Goal: Task Accomplishment & Management: Use online tool/utility

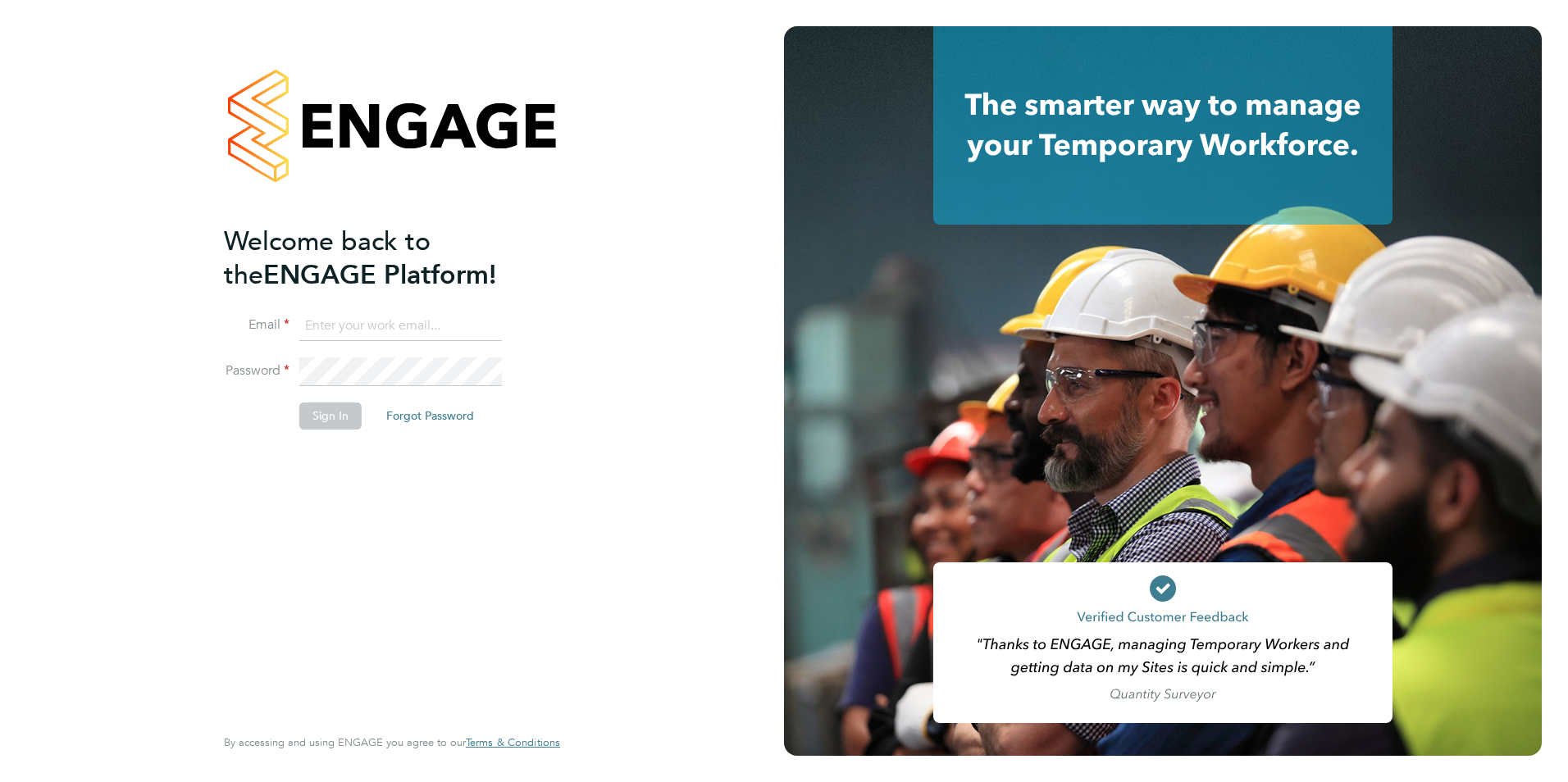
type input "[EMAIL_ADDRESS][PERSON_NAME][DOMAIN_NAME]"
click at [332, 413] on button "Sign In" at bounding box center [330, 416] width 62 height 27
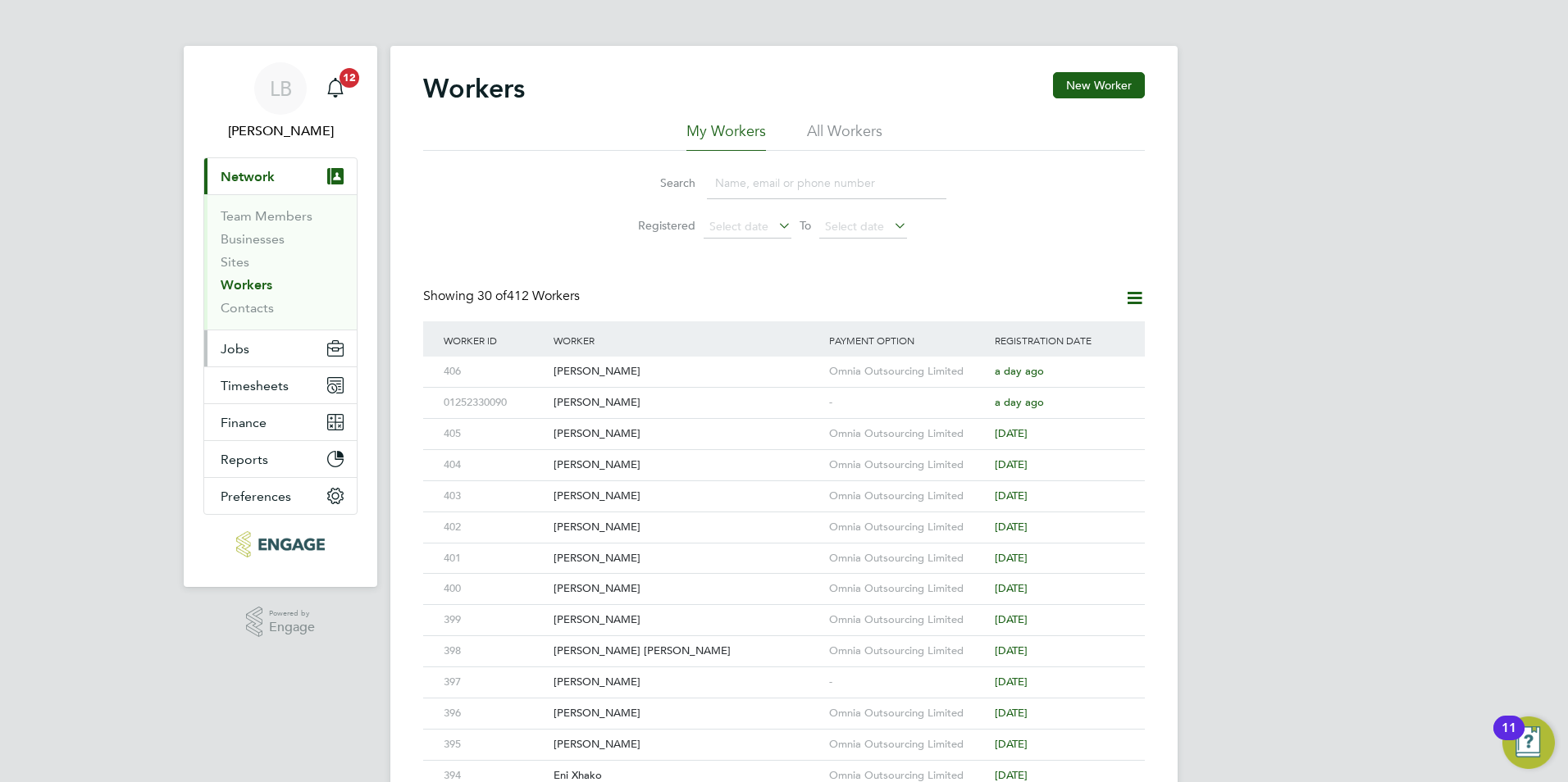
click at [243, 356] on span "Jobs" at bounding box center [235, 349] width 29 height 16
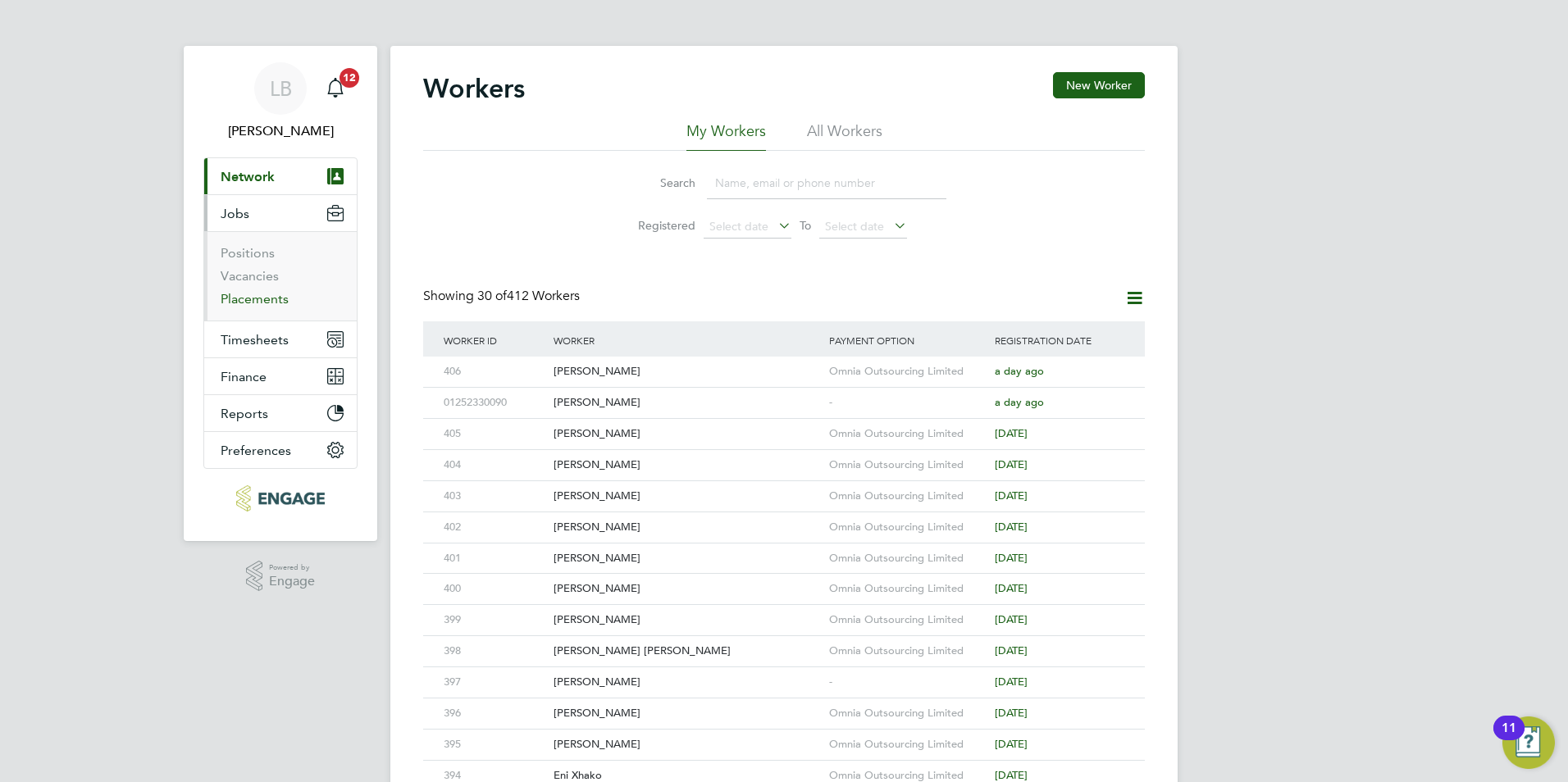
click at [242, 301] on link "Placements" at bounding box center [254, 298] width 68 height 16
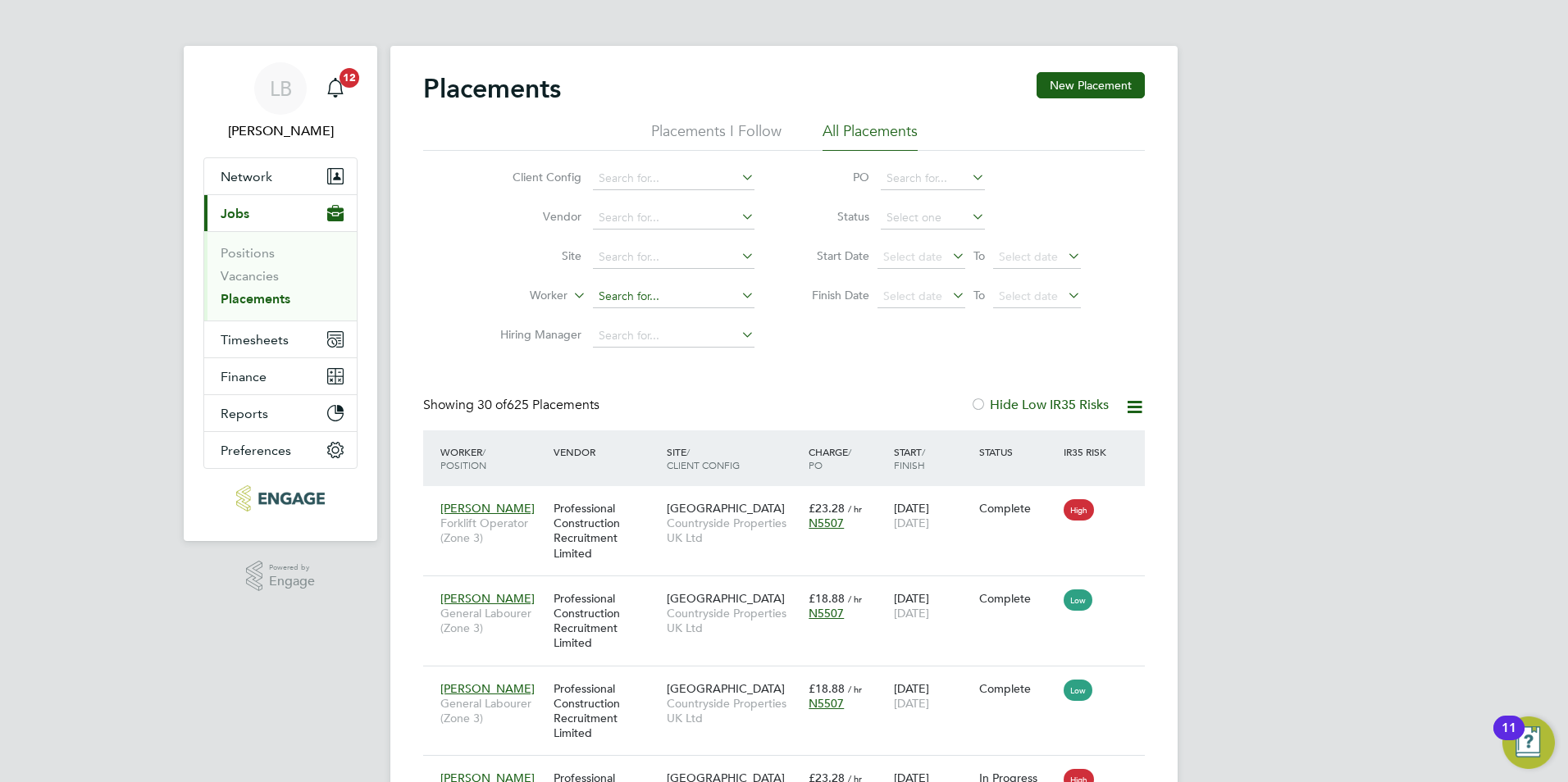
click at [617, 287] on input at bounding box center [674, 297] width 162 height 23
click at [615, 320] on b "Dale" at bounding box center [646, 319] width 95 height 14
type input "Dale Langton"
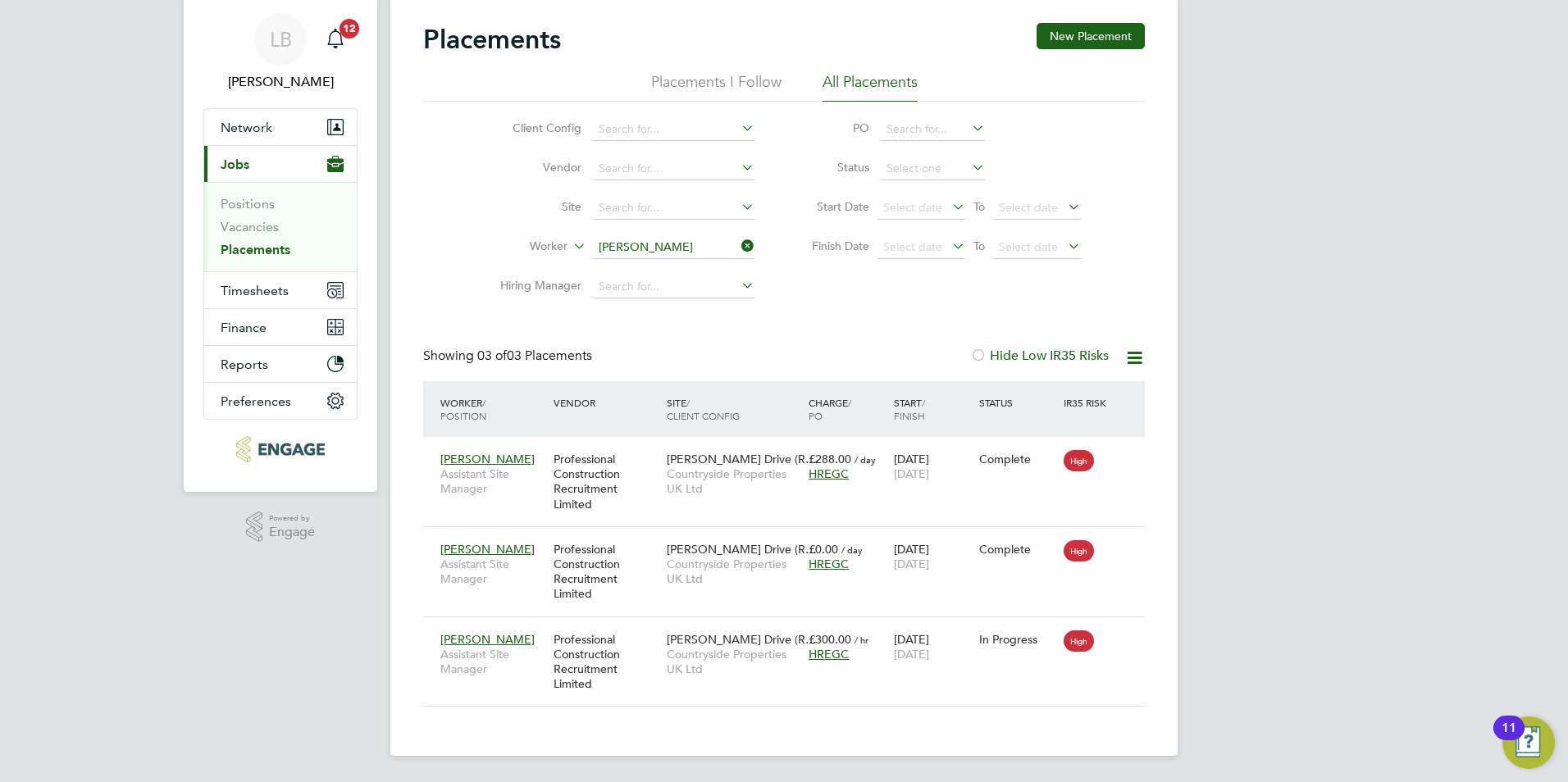
click at [738, 242] on icon at bounding box center [738, 246] width 0 height 23
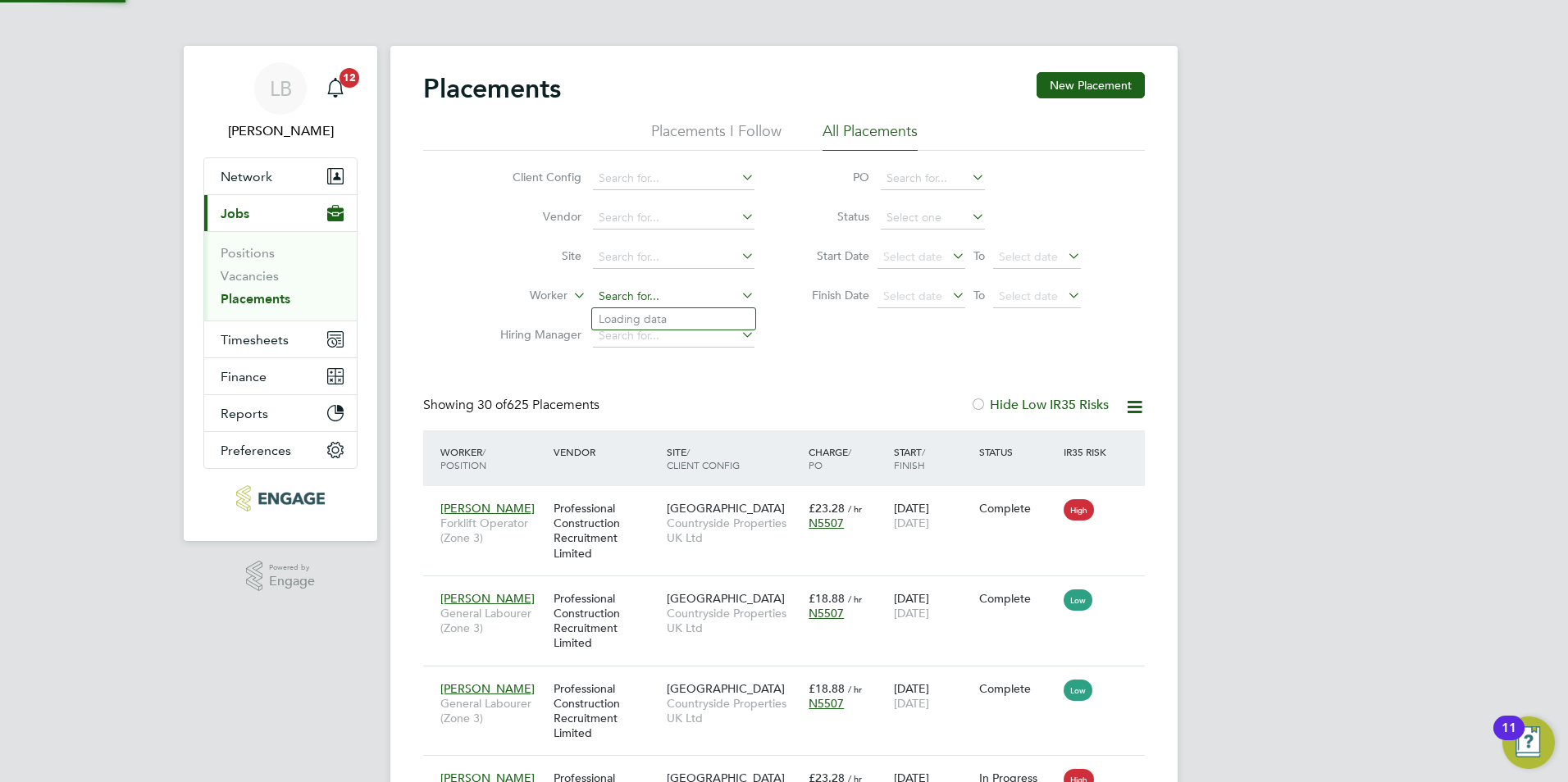
click at [724, 295] on input at bounding box center [674, 297] width 162 height 23
click at [680, 337] on li "Jaso n Rowley" at bounding box center [674, 341] width 163 height 22
type input "Jason Rowley"
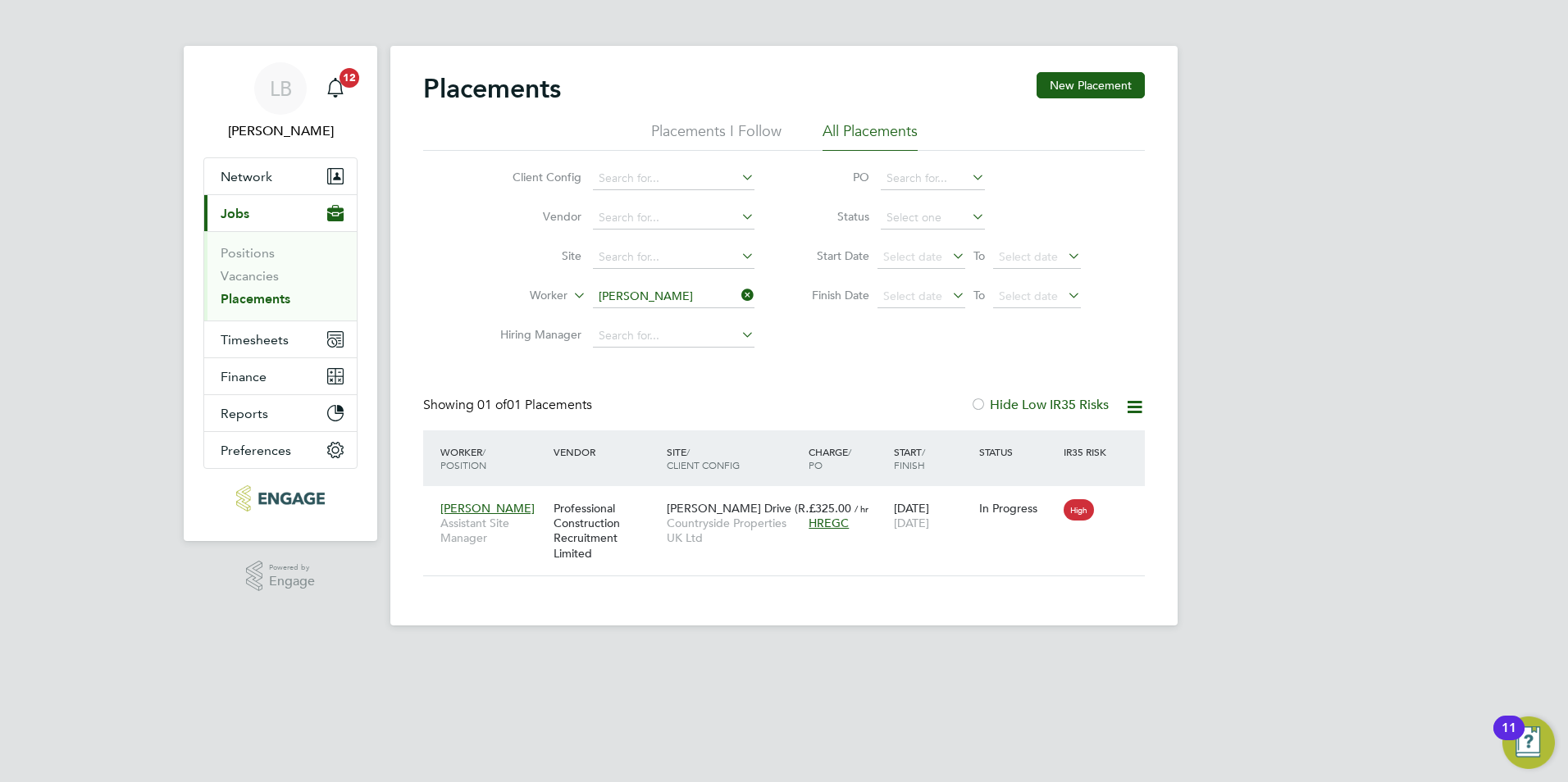
click at [738, 292] on icon at bounding box center [738, 295] width 0 height 23
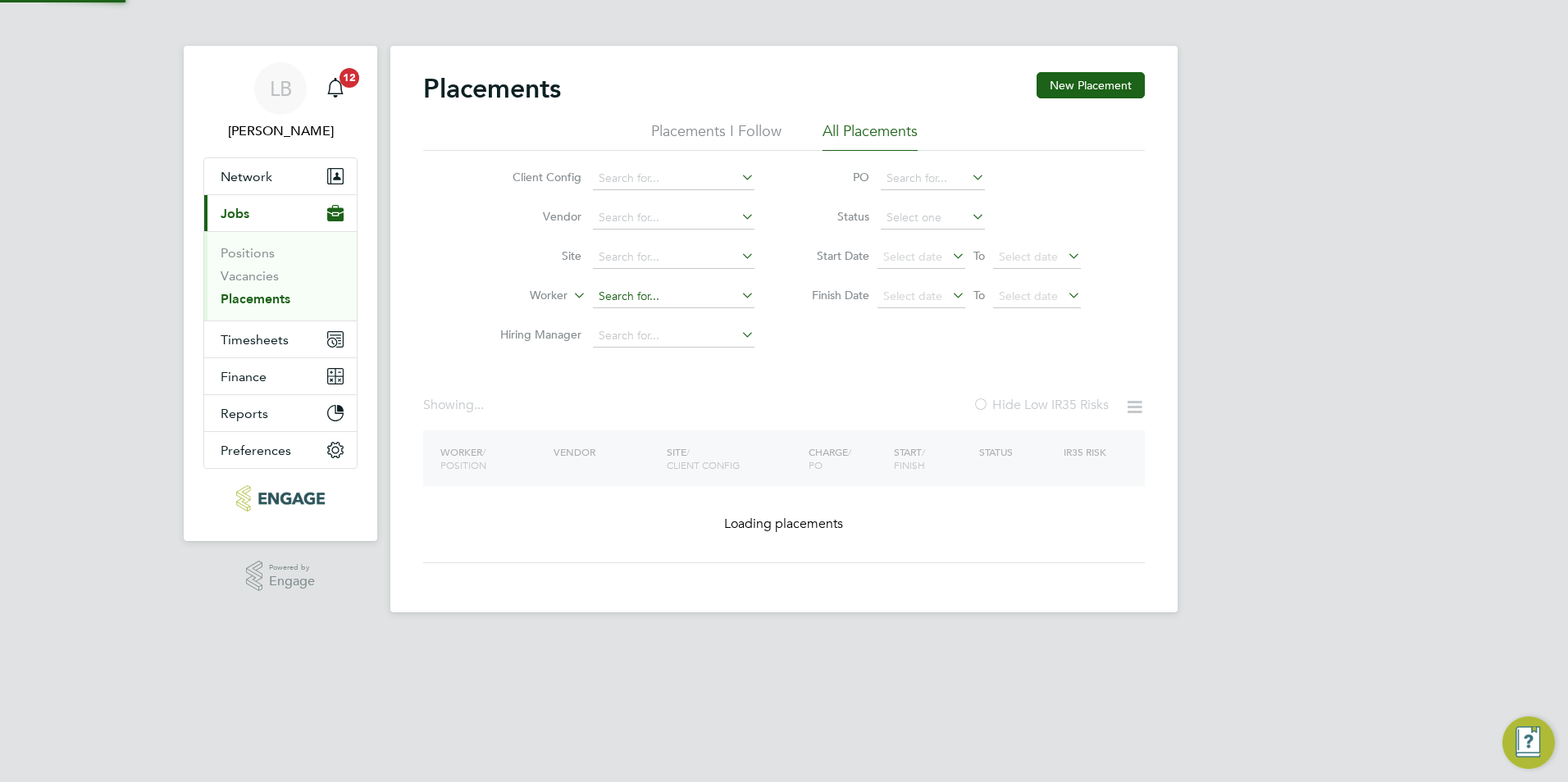
click at [711, 298] on input at bounding box center [674, 297] width 162 height 23
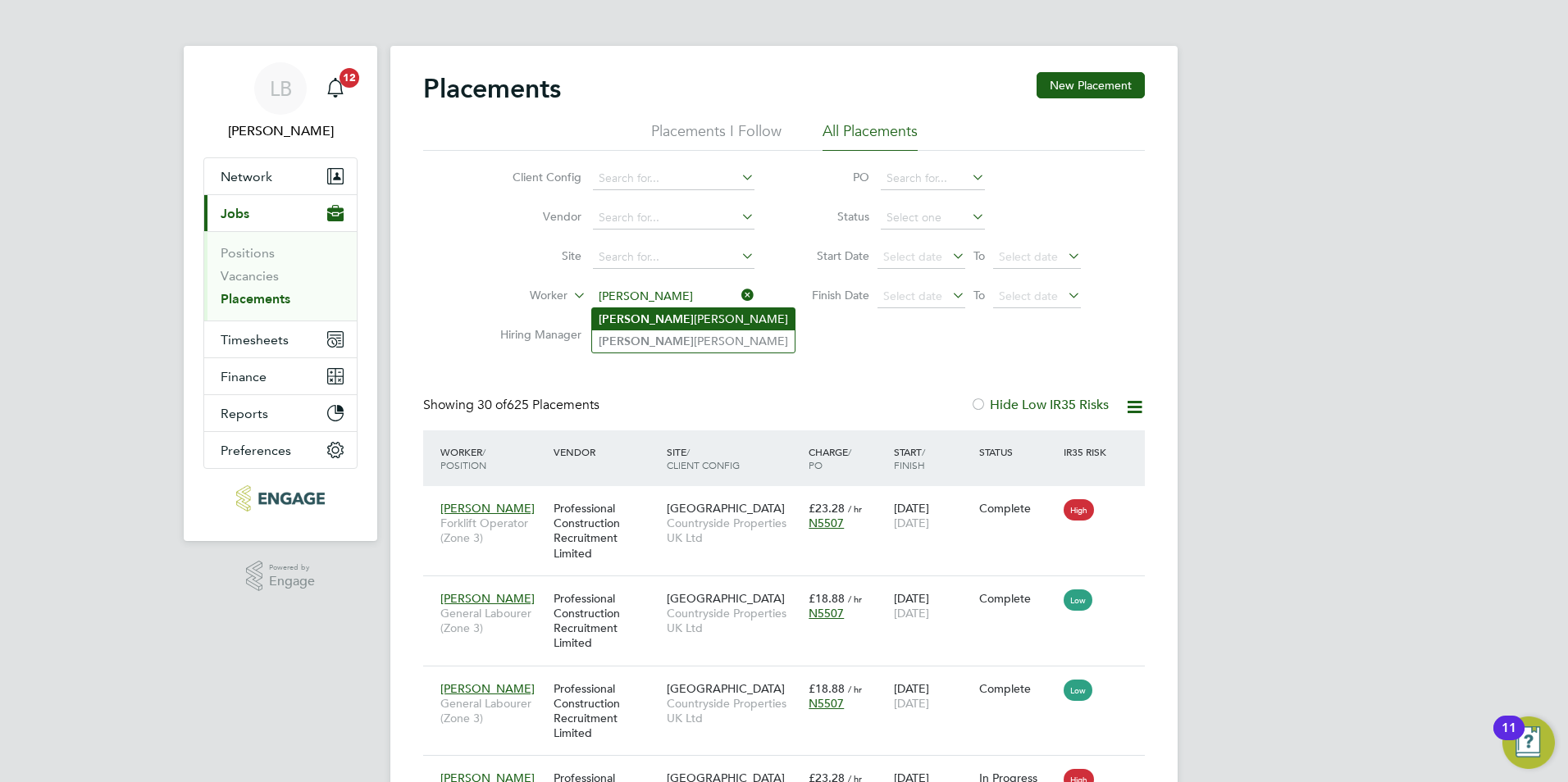
click at [681, 308] on li "Malcolm Russon" at bounding box center [694, 319] width 202 height 22
type input "Malcolm Russon"
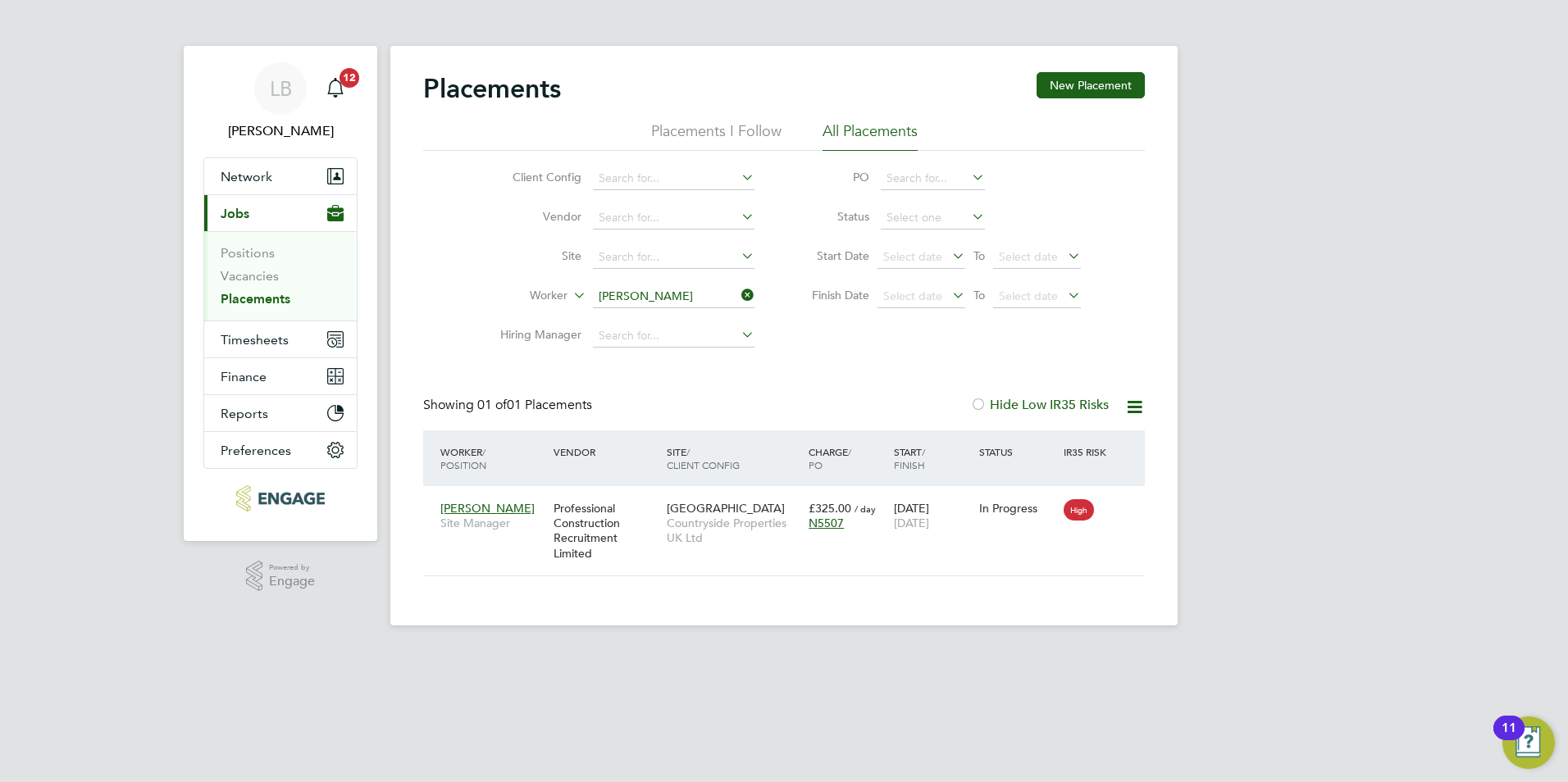
click at [738, 295] on icon at bounding box center [738, 295] width 0 height 23
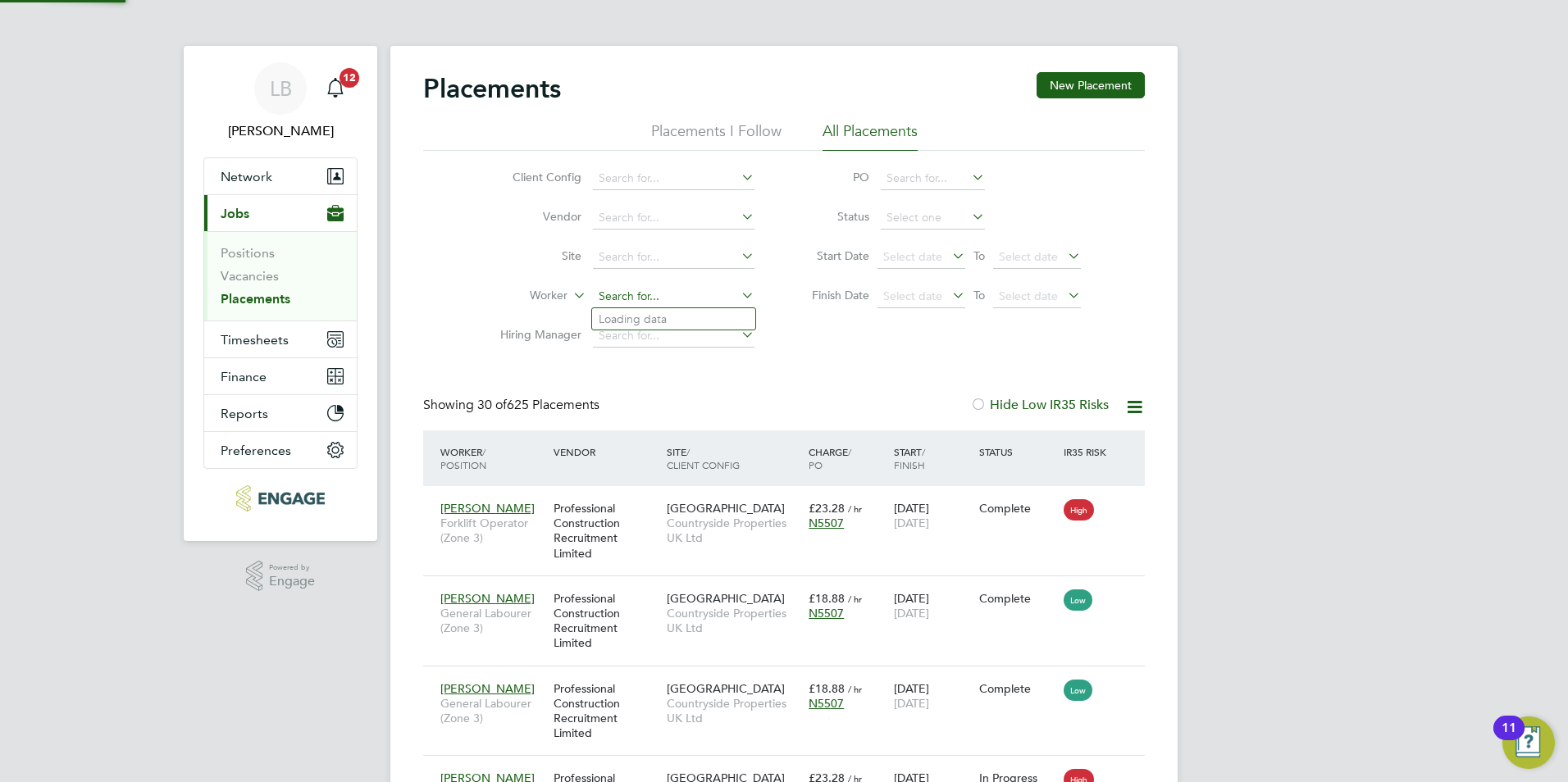
click at [701, 294] on input at bounding box center [674, 297] width 162 height 23
click at [685, 331] on li "Terry Jordan" at bounding box center [674, 341] width 163 height 22
type input "Terry Jordan"
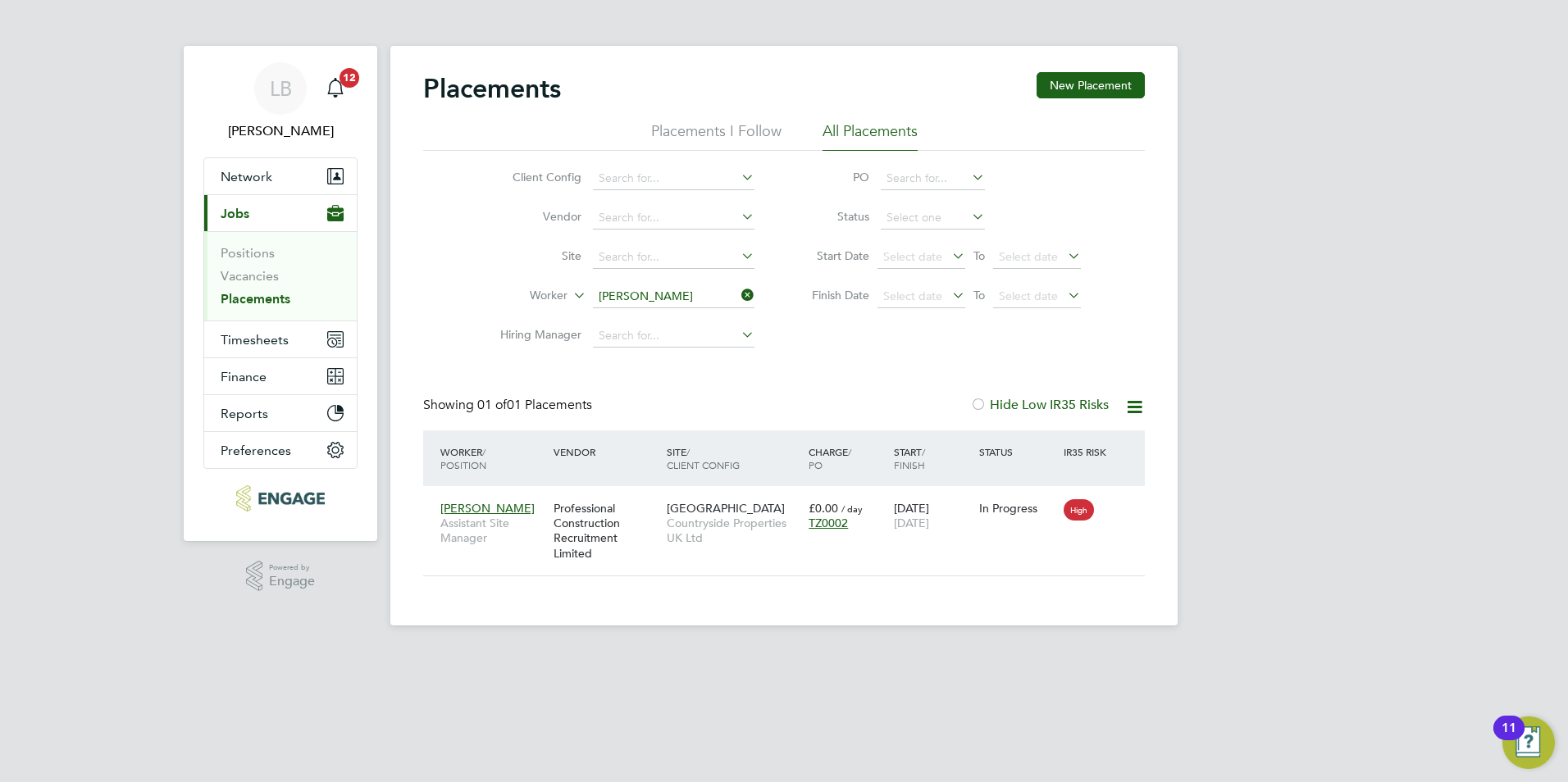
click at [738, 292] on icon at bounding box center [738, 295] width 0 height 23
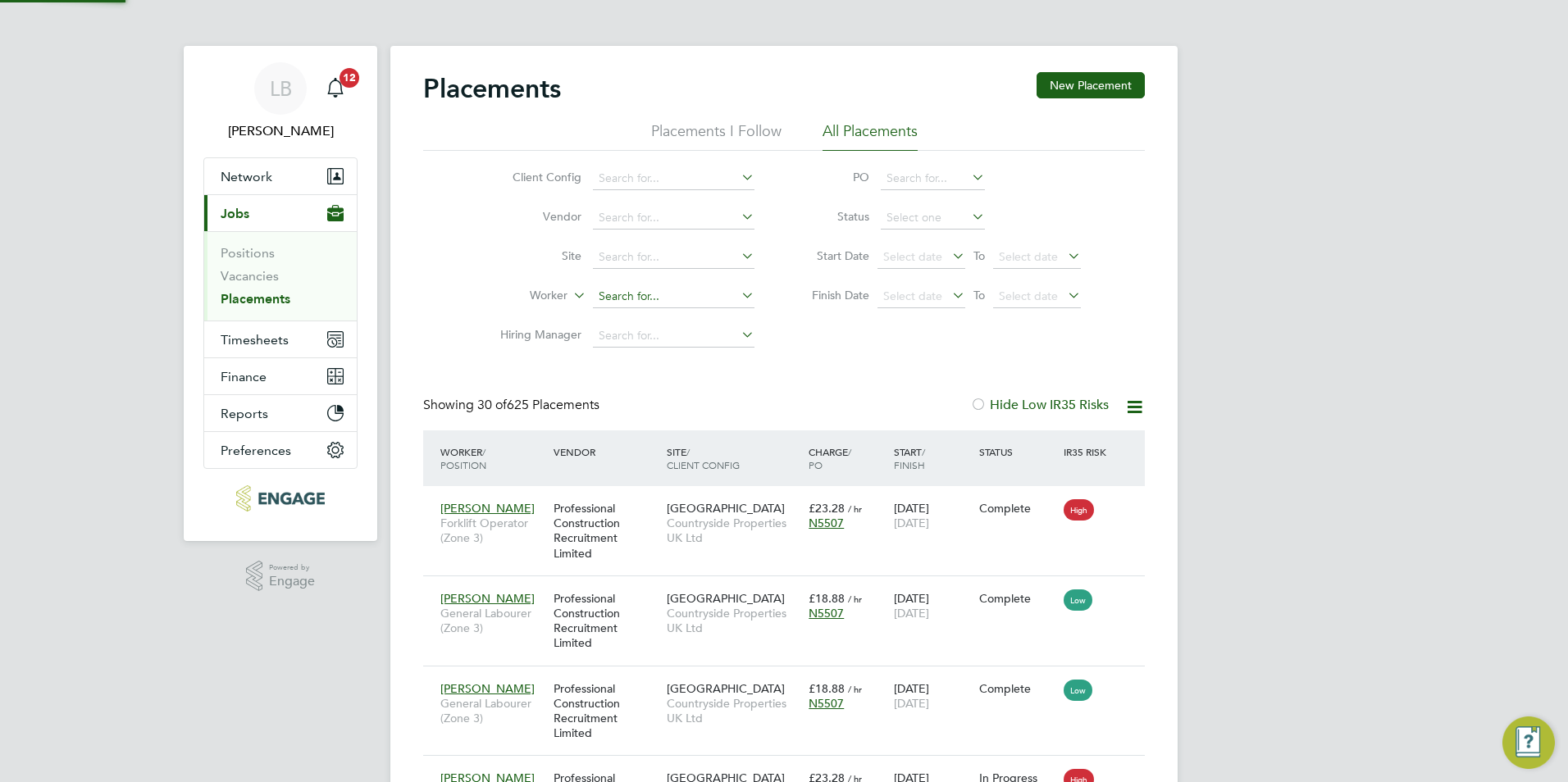
click at [726, 296] on input at bounding box center [674, 297] width 162 height 23
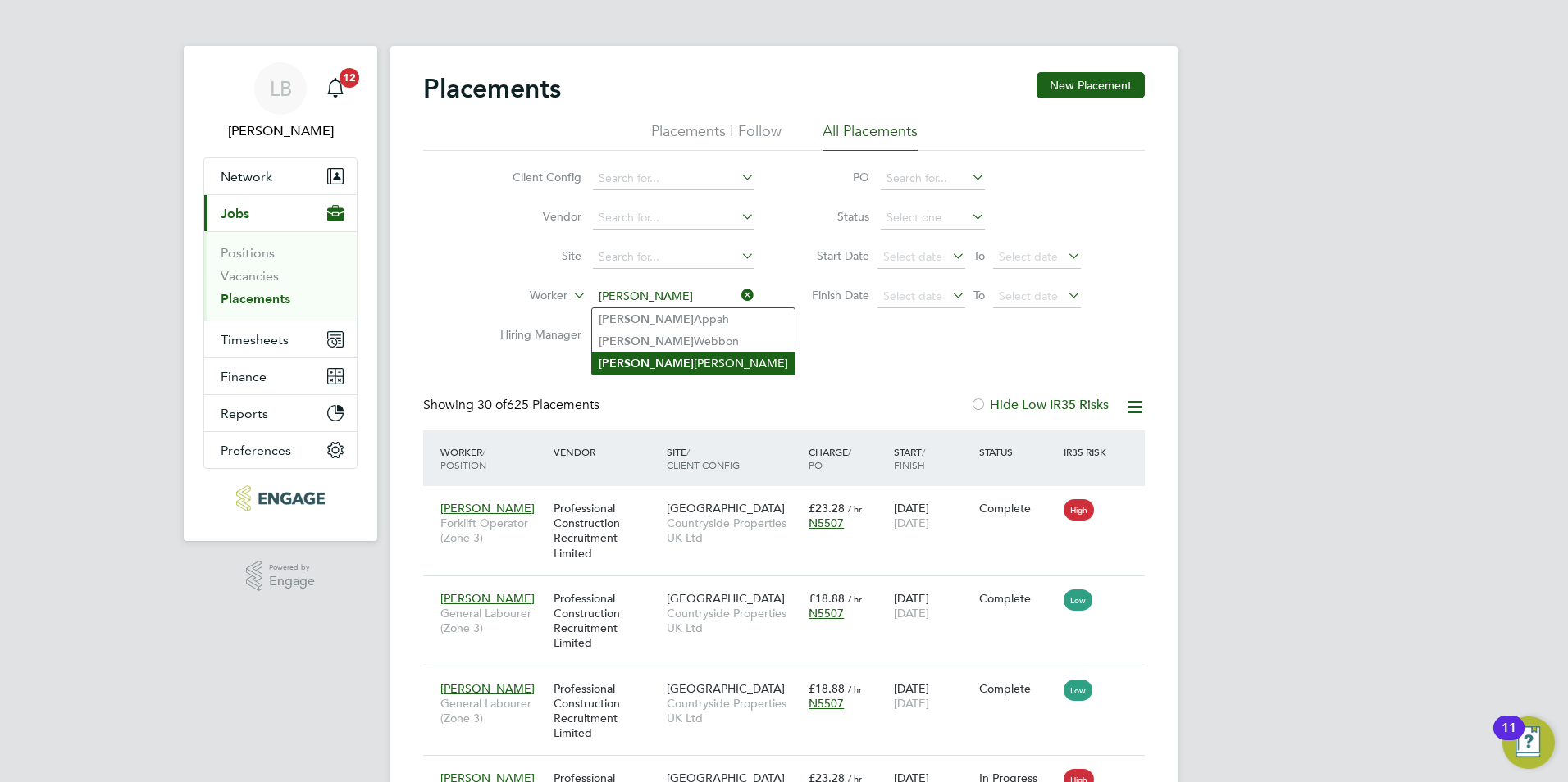
click at [680, 358] on li "George Coyle" at bounding box center [694, 364] width 202 height 22
type input "George Coyle"
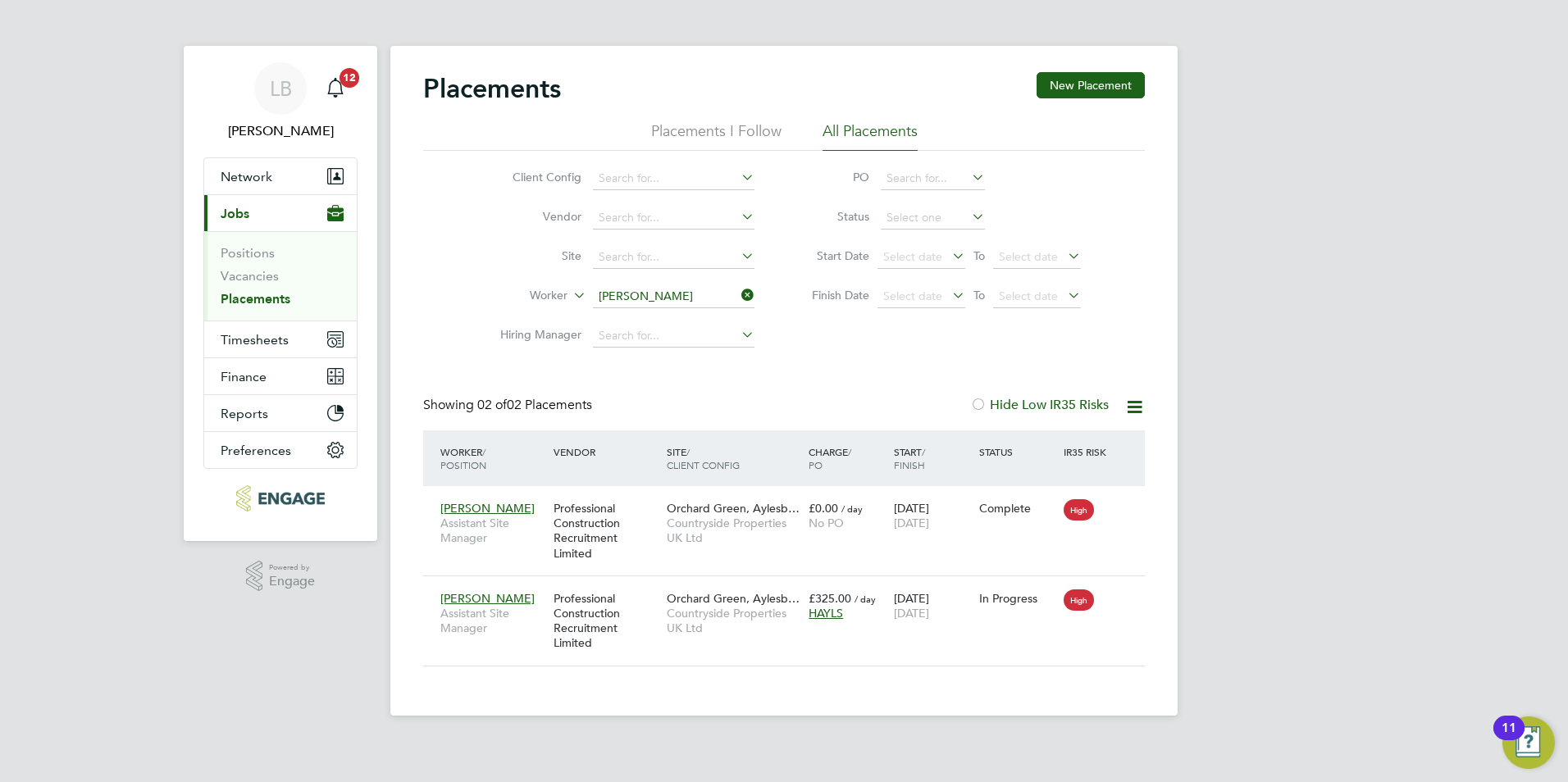
click at [738, 294] on icon at bounding box center [738, 295] width 0 height 23
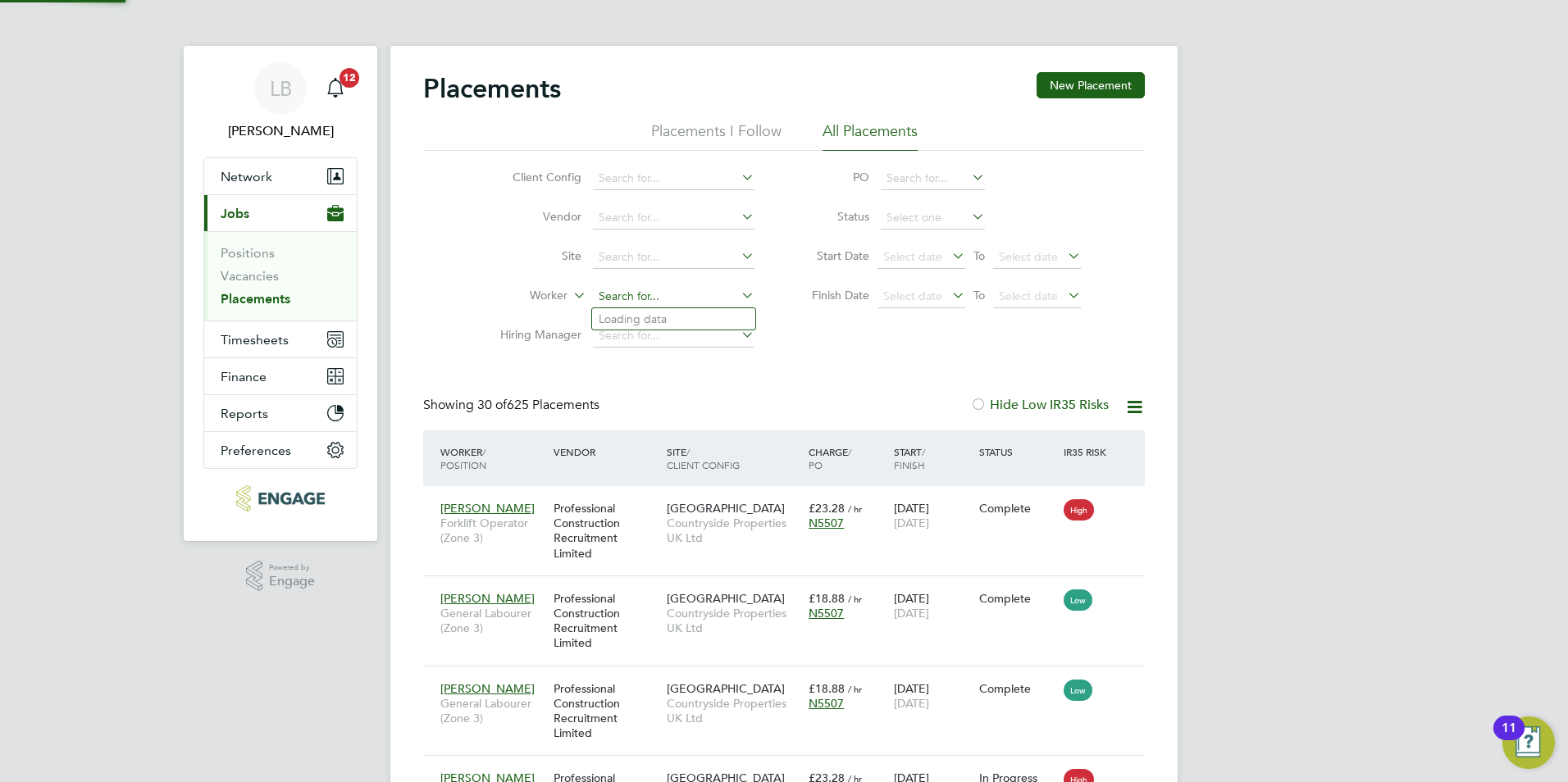
click at [714, 294] on input at bounding box center [674, 297] width 162 height 23
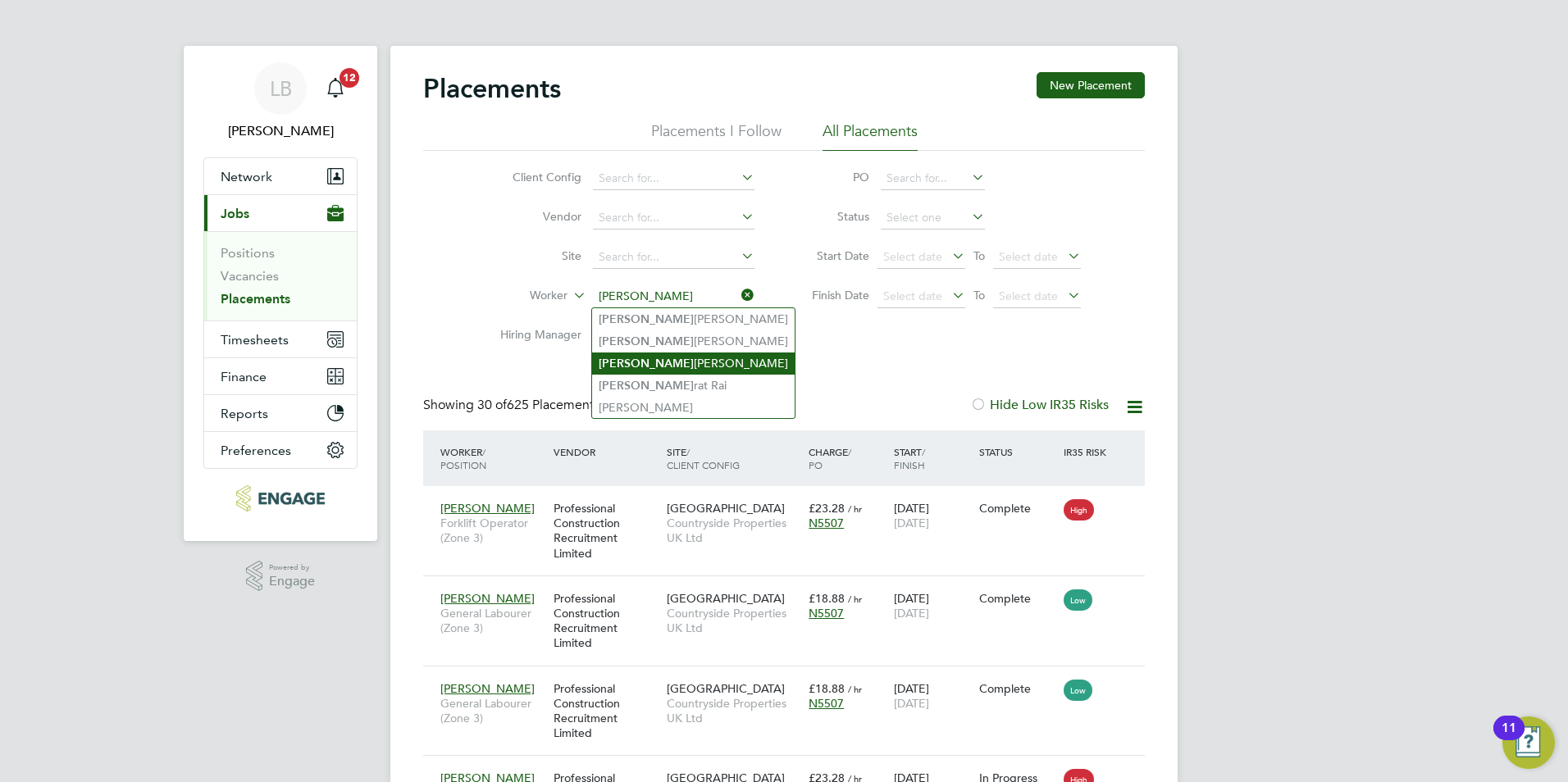
click at [675, 355] on li "Sam Drew" at bounding box center [694, 364] width 202 height 22
type input "Sam Drew"
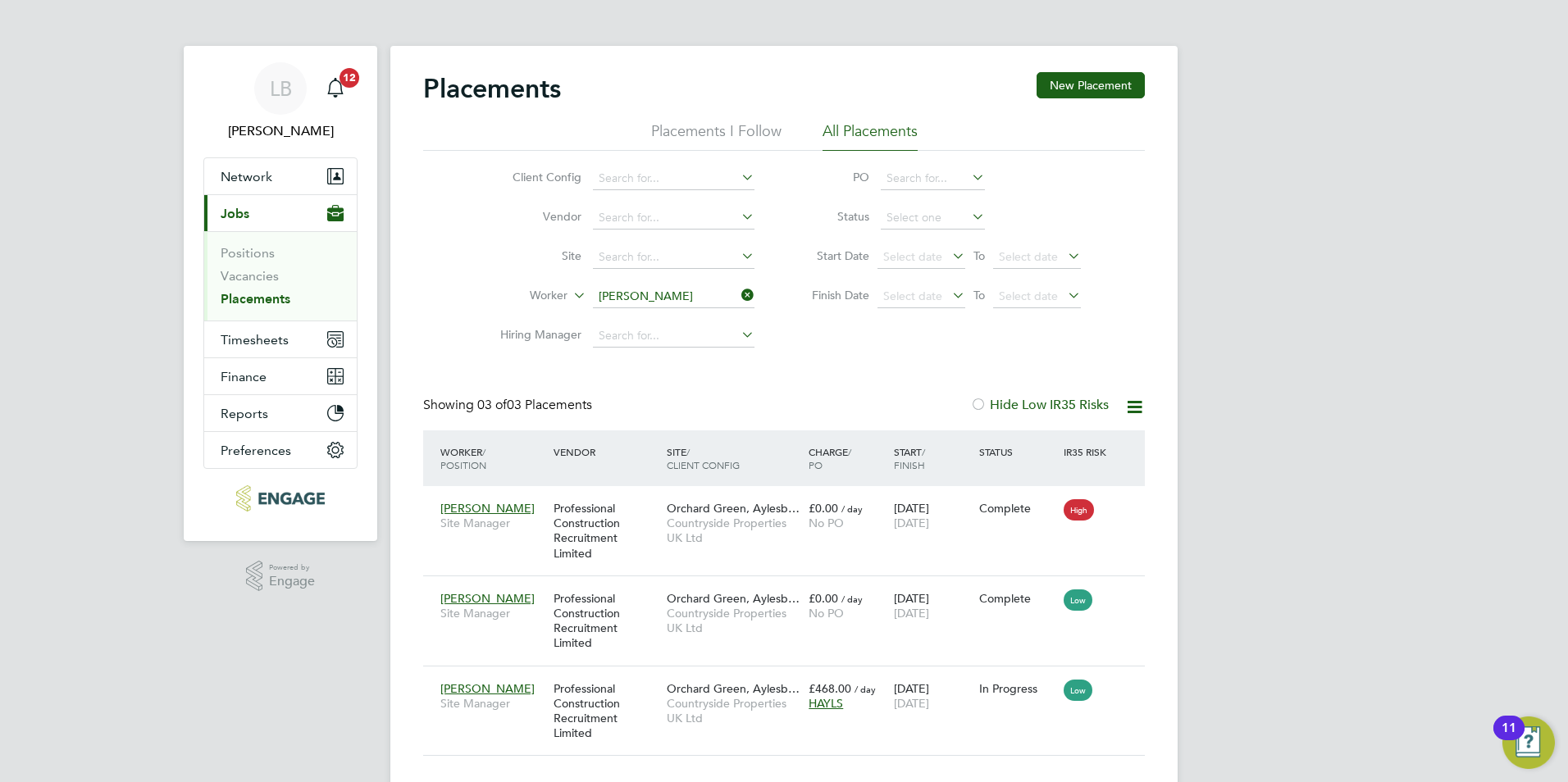
click at [738, 301] on icon at bounding box center [738, 295] width 0 height 23
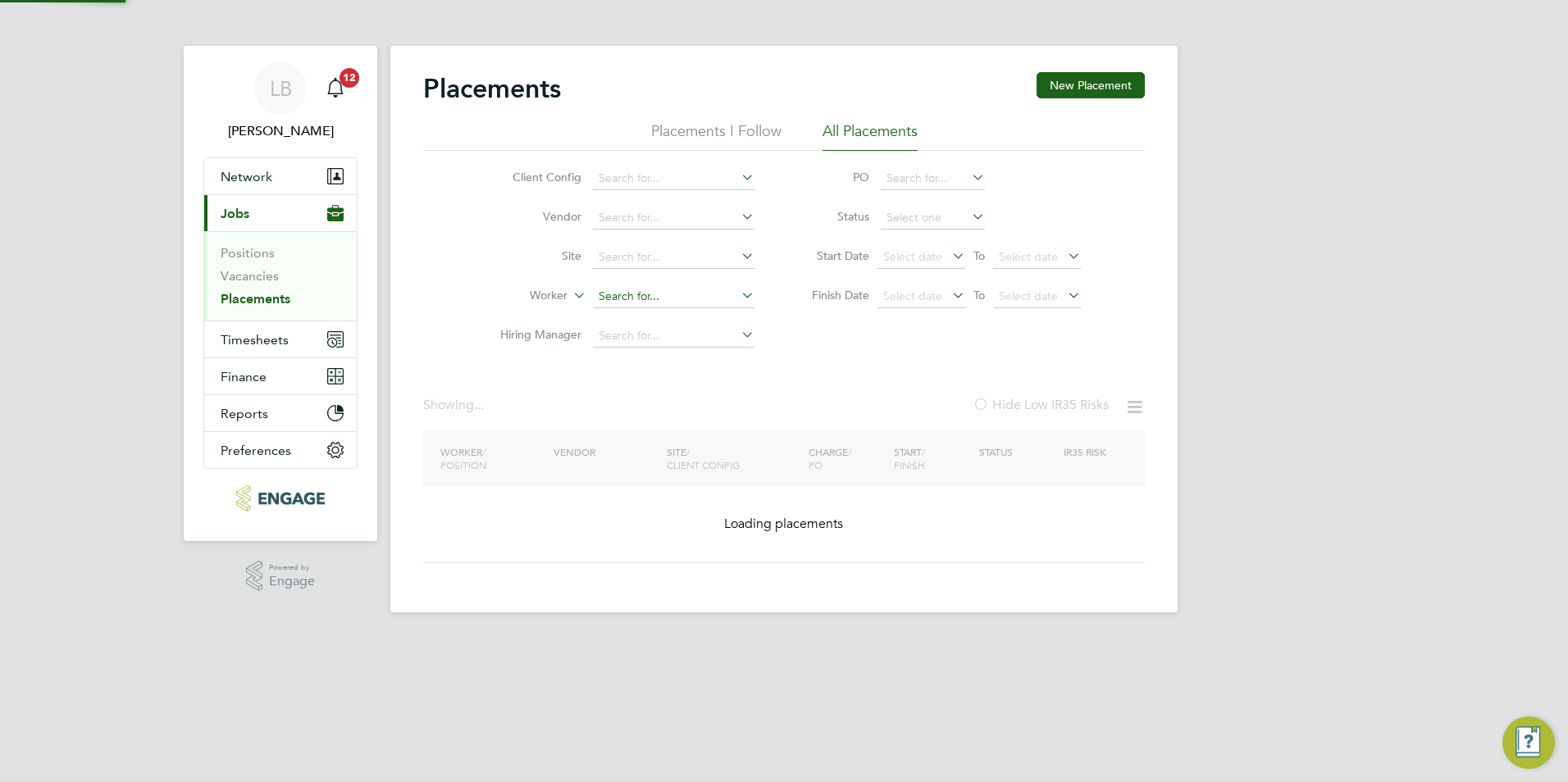
click at [685, 297] on input at bounding box center [674, 297] width 162 height 23
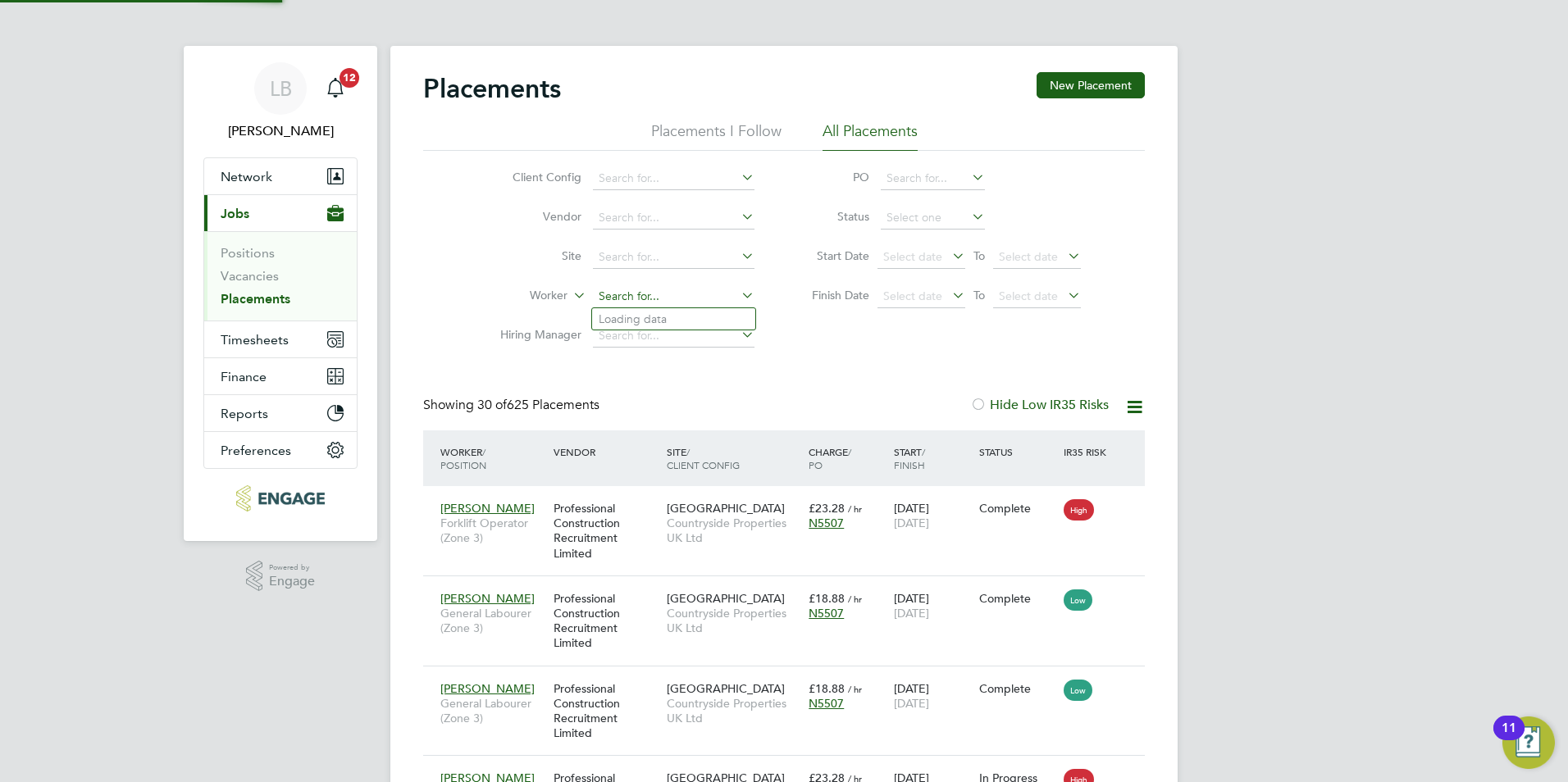
type input "d"
click at [636, 342] on li "San dra Ives" at bounding box center [674, 340] width 163 height 22
type input "Sandra Ives"
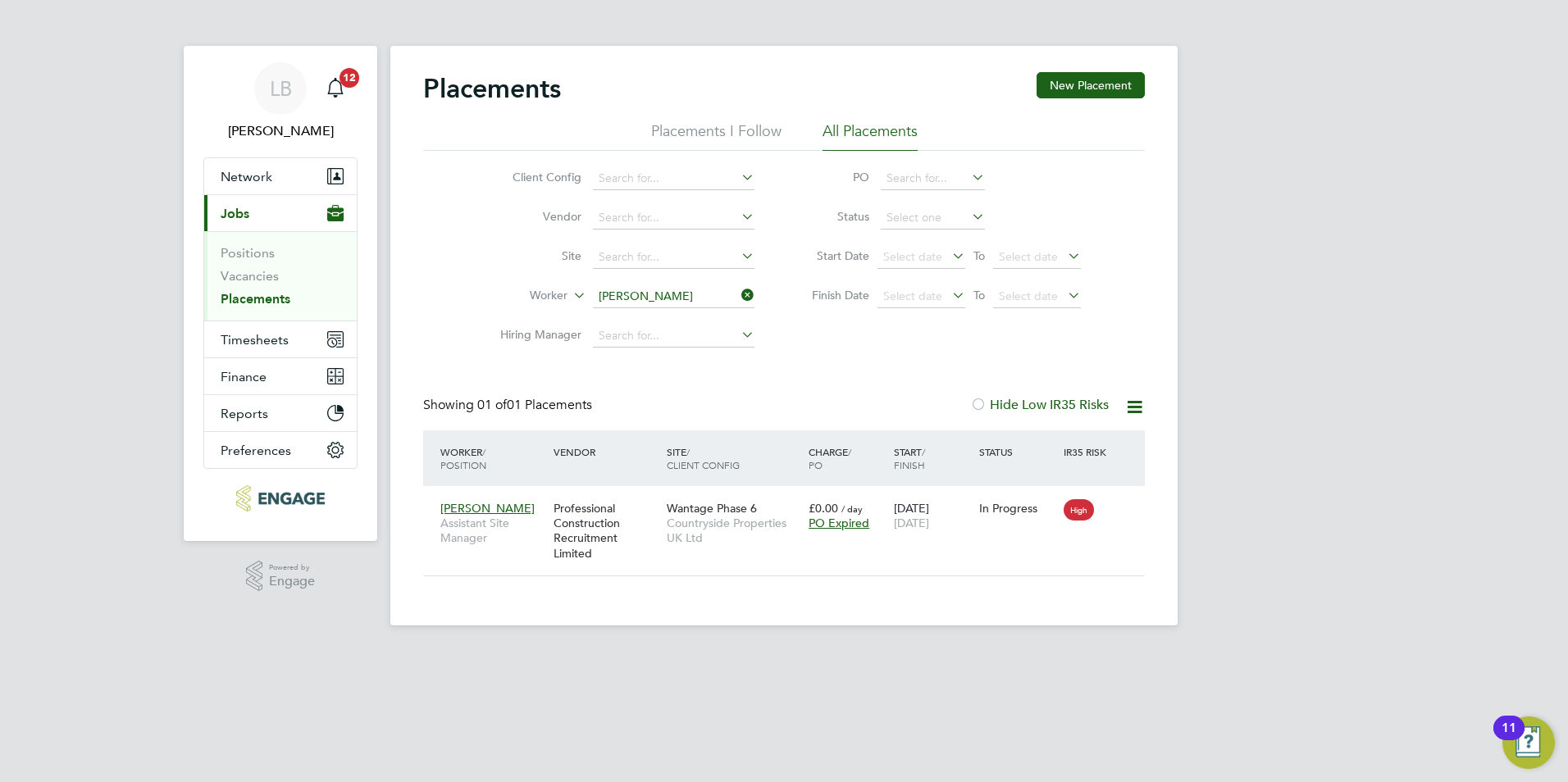
click at [738, 294] on icon at bounding box center [738, 295] width 0 height 23
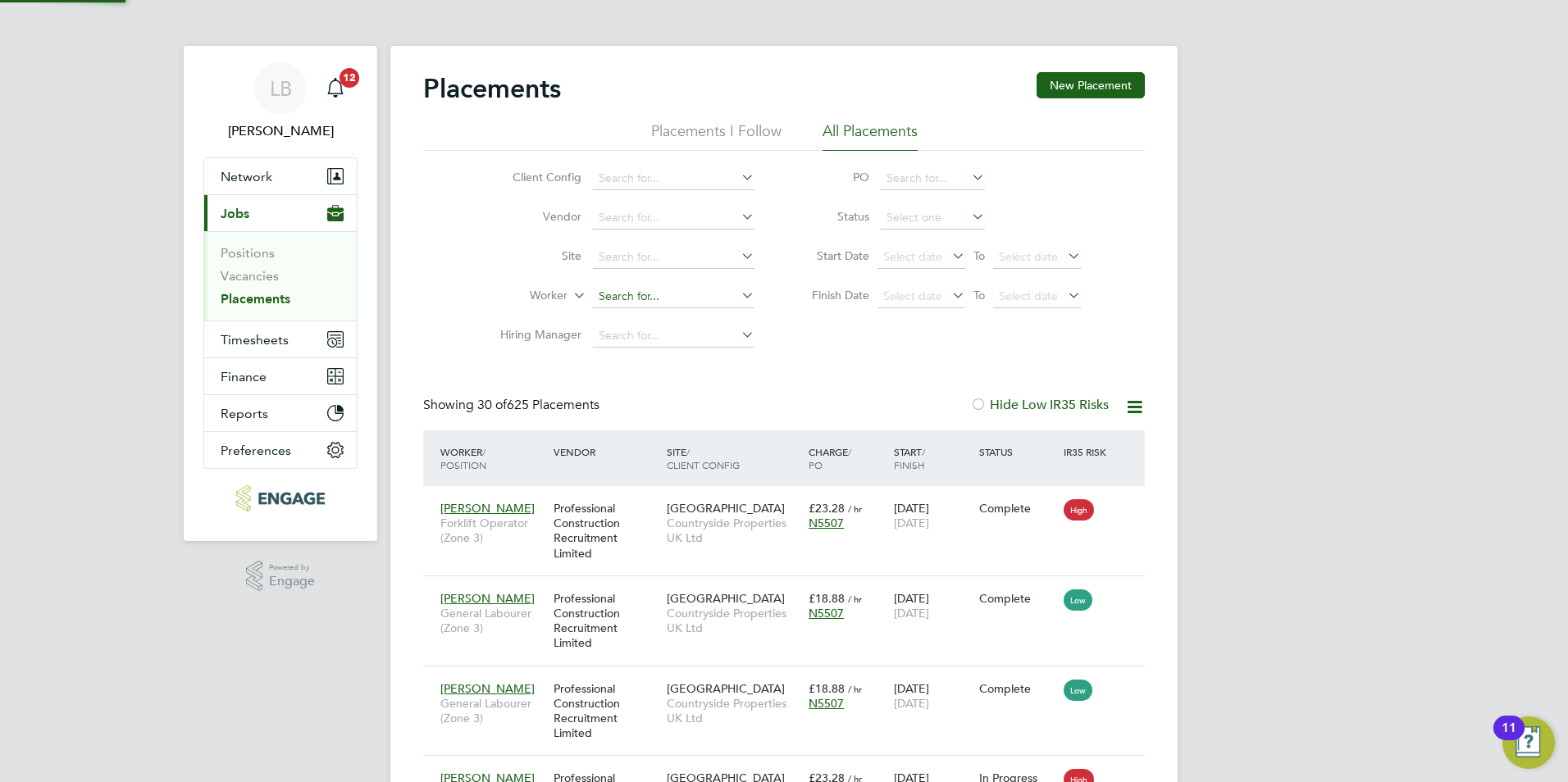
click at [689, 298] on input at bounding box center [674, 297] width 162 height 23
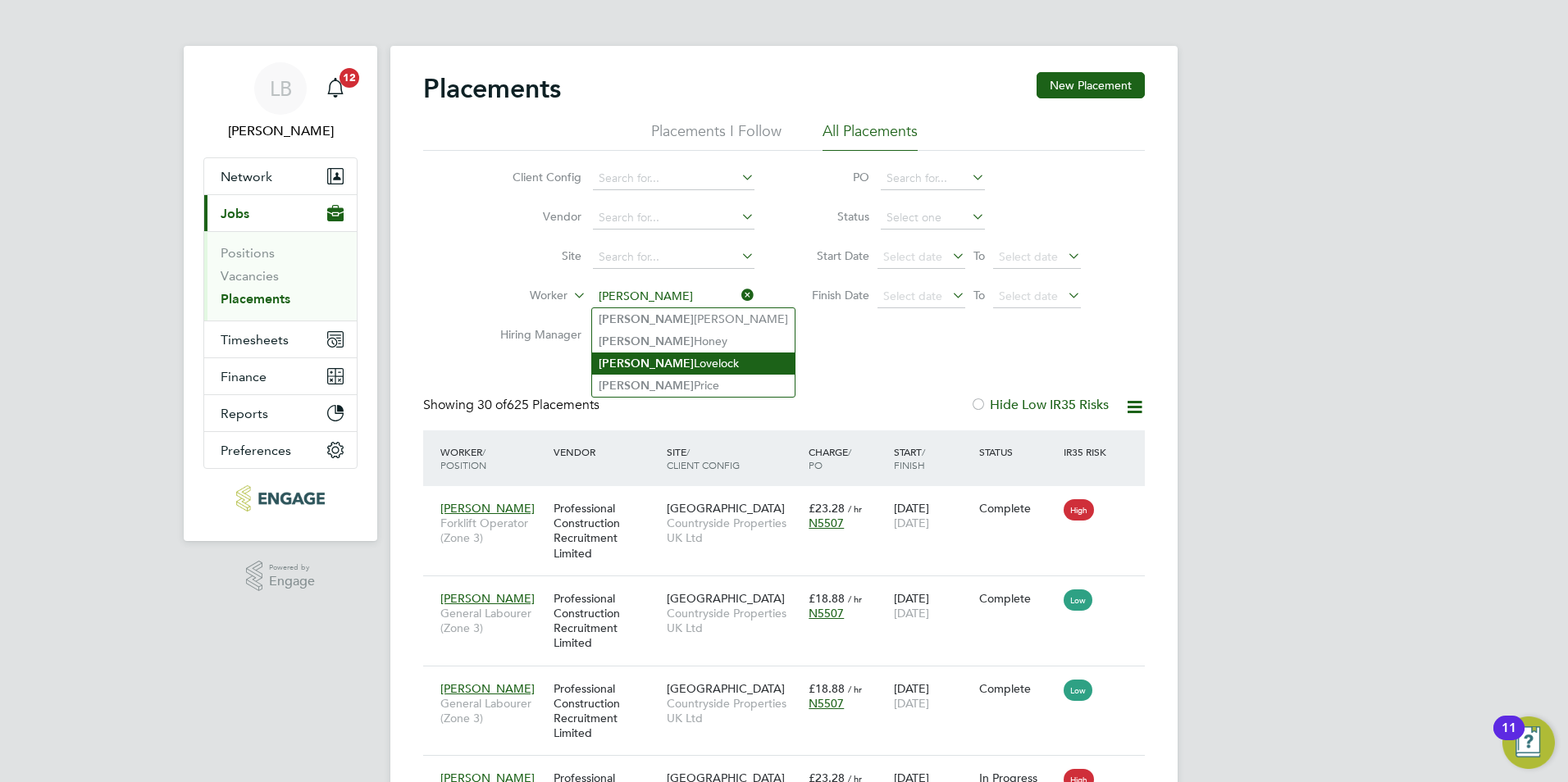
click at [665, 358] on li "Kevin Lovelock" at bounding box center [694, 364] width 202 height 22
type input "Kevin Lovelock"
